Goal: Transaction & Acquisition: Subscribe to service/newsletter

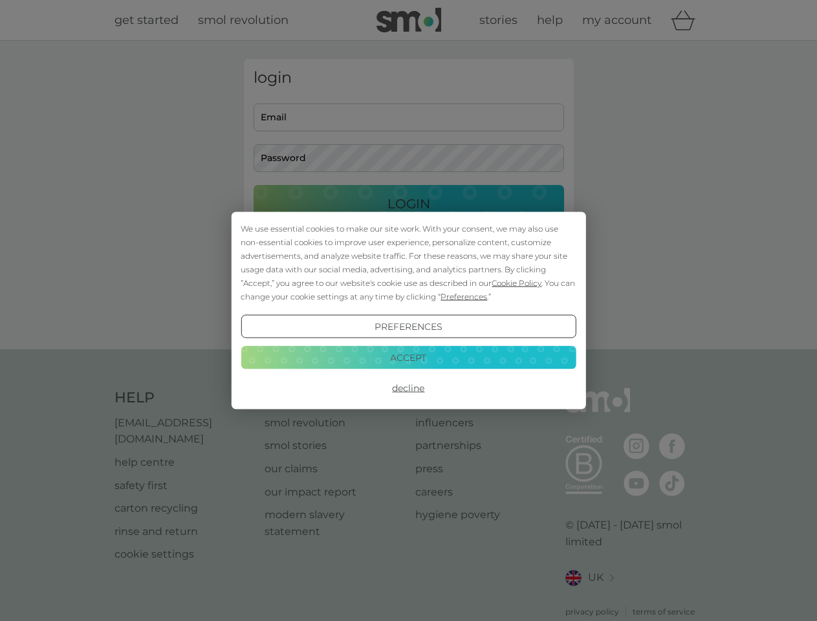
click at [517, 283] on span "Cookie Policy" at bounding box center [517, 283] width 50 height 10
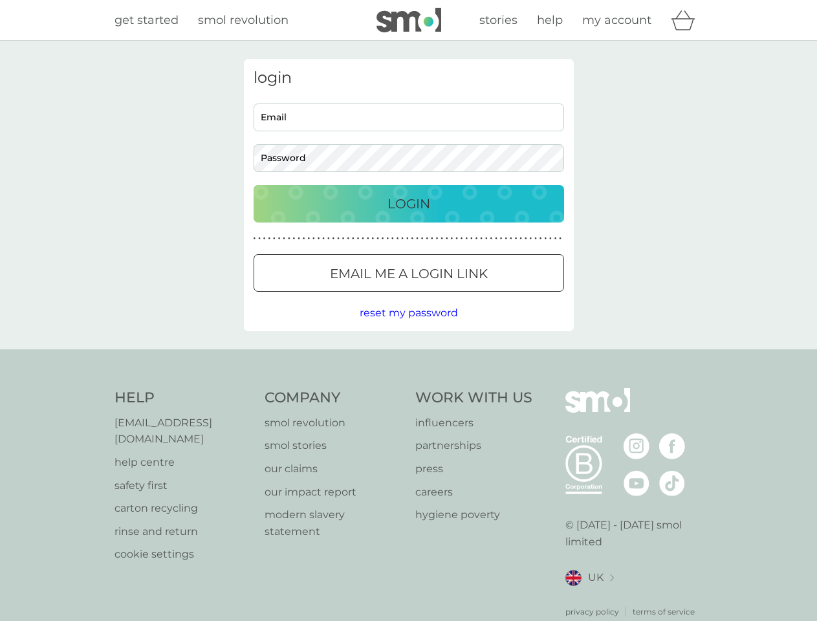
click at [463, 296] on div "login Email Password Login ● ● ● ● ● ● ● ● ● ● ● ● ● ● ● ● ● ● ● ● ● ● ● ● ● ● …" at bounding box center [409, 195] width 330 height 272
click at [408, 327] on div "login Email Password Login ● ● ● ● ● ● ● ● ● ● ● ● ● ● ● ● ● ● ● ● ● ● ● ● ● ● …" at bounding box center [409, 195] width 330 height 272
click at [408, 388] on div "Help [EMAIL_ADDRESS][DOMAIN_NAME] help centre safety first carton recycling rin…" at bounding box center [409, 503] width 589 height 230
click at [408, 357] on div "Help [EMAIL_ADDRESS][DOMAIN_NAME] help centre safety first carton recycling rin…" at bounding box center [408, 502] width 817 height 307
